Goal: Go to known website: Access a specific website the user already knows

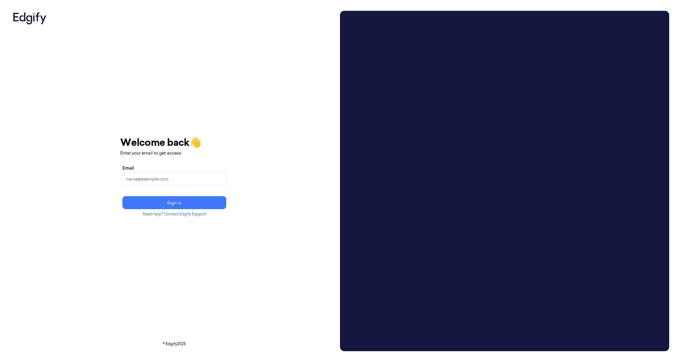
click at [169, 180] on input "Email" at bounding box center [174, 178] width 104 height 13
click at [180, 205] on button "Sign in" at bounding box center [174, 202] width 104 height 13
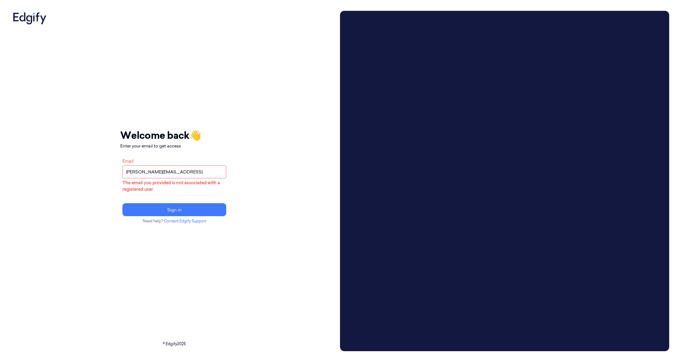
click at [168, 170] on input "pavels+annotator@edgify.ai" at bounding box center [174, 171] width 104 height 13
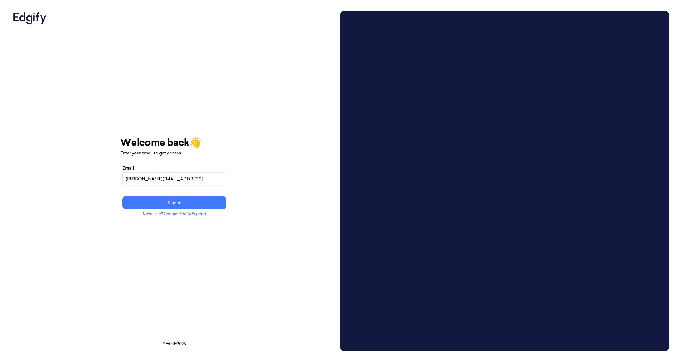
click at [122, 196] on button "Sign in" at bounding box center [174, 202] width 104 height 13
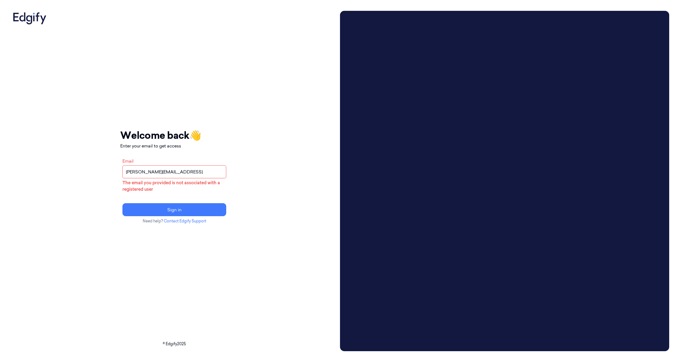
click at [165, 174] on input "pavels+owner@edgify.ai" at bounding box center [174, 171] width 104 height 13
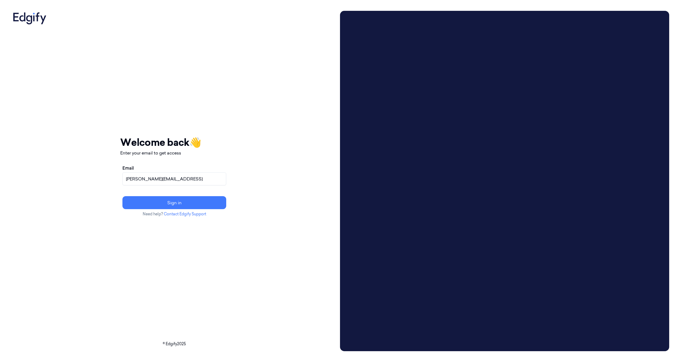
type input "pavels@edgify.ai"
click at [122, 196] on button "Sign in" at bounding box center [174, 202] width 104 height 13
click button "Sign in" at bounding box center [174, 202] width 104 height 13
